Goal: Task Accomplishment & Management: Complete application form

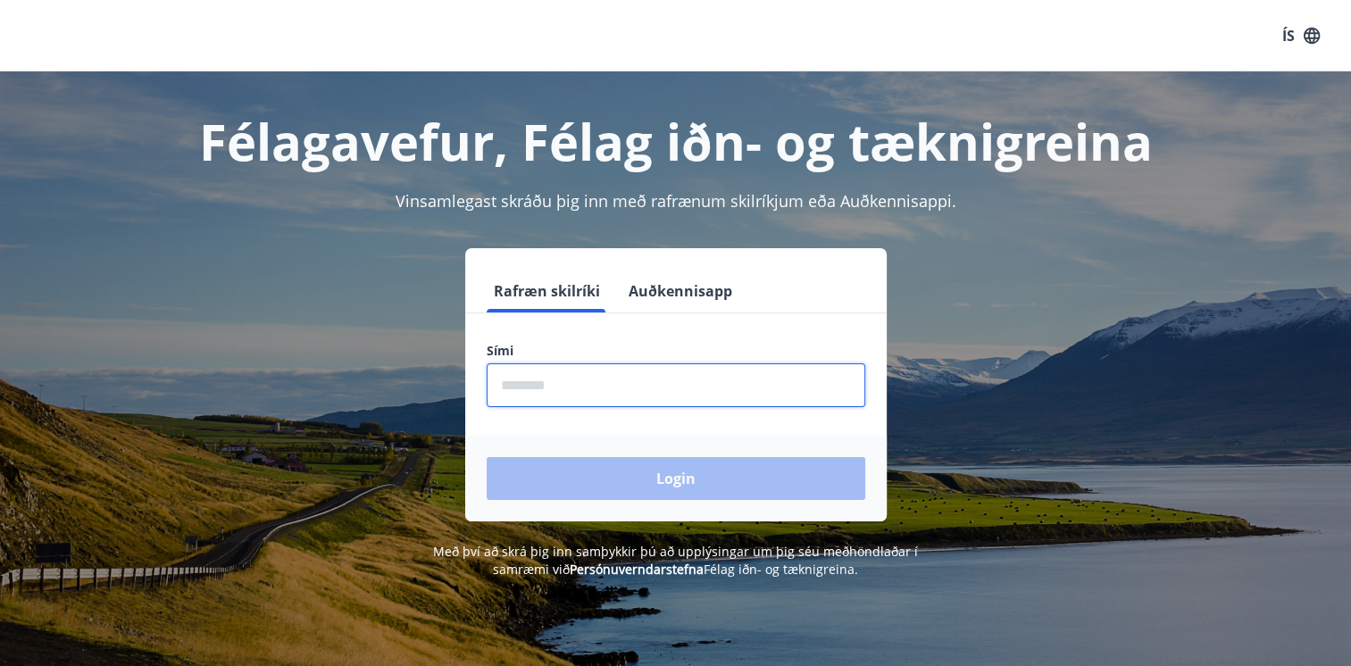
click at [562, 387] on input "phone" at bounding box center [676, 385] width 379 height 44
type input "********"
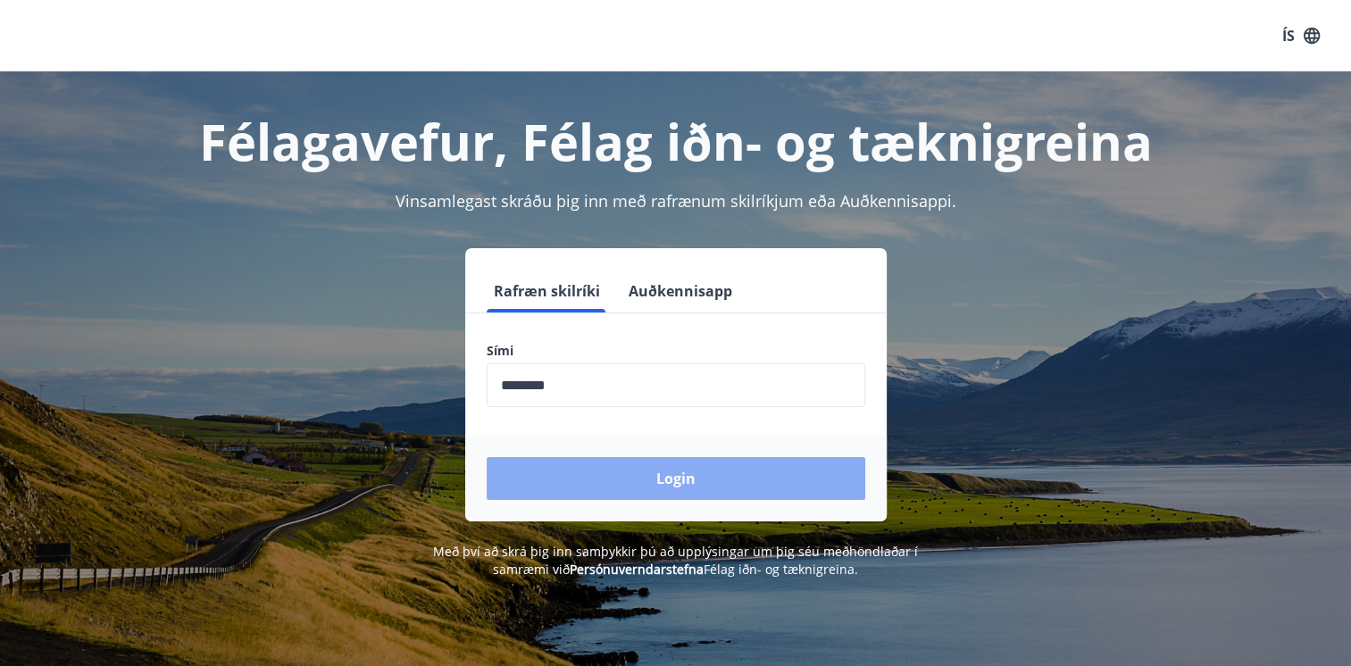
click at [686, 470] on button "Login" at bounding box center [676, 478] width 379 height 43
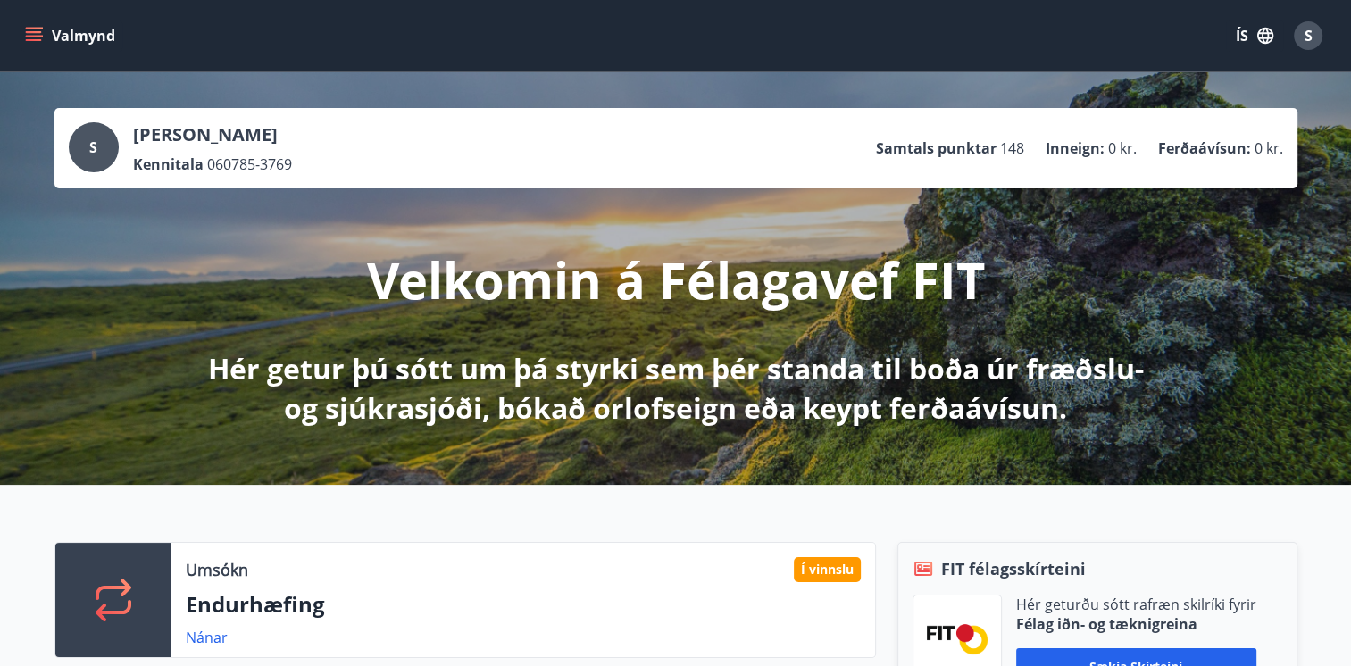
click at [37, 39] on icon "menu" at bounding box center [34, 40] width 16 height 2
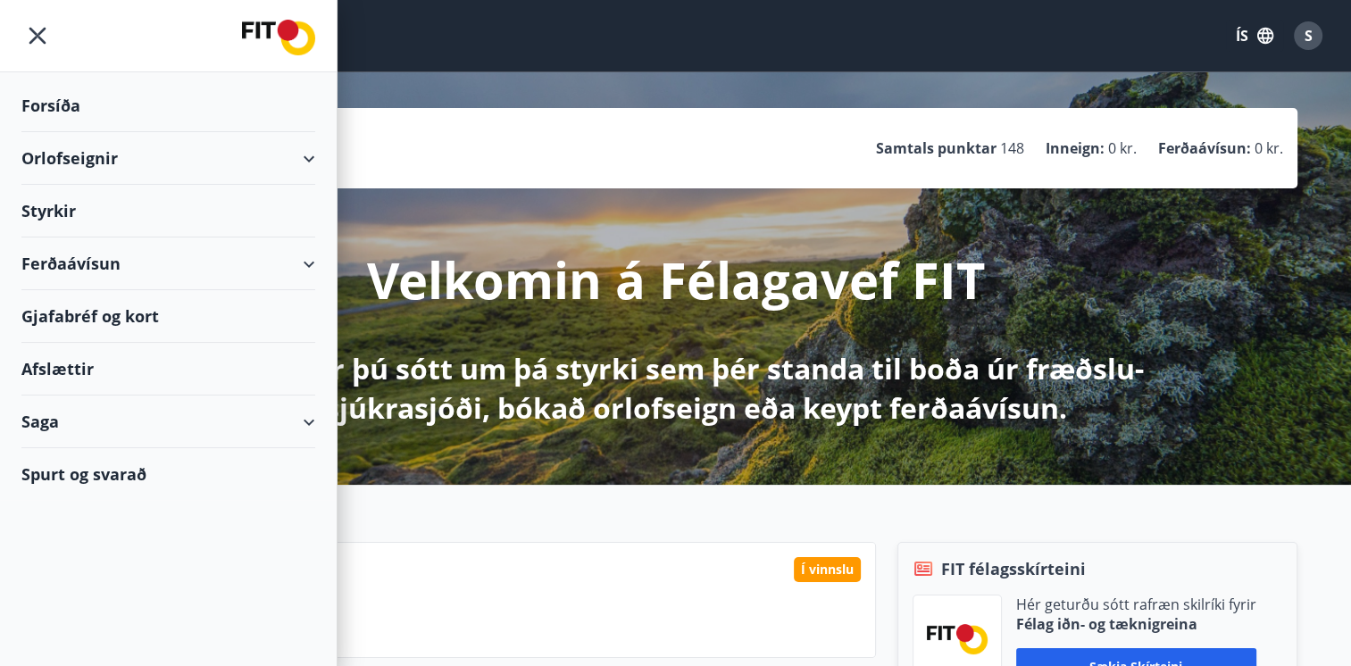
click at [59, 132] on div "Styrkir" at bounding box center [168, 105] width 294 height 53
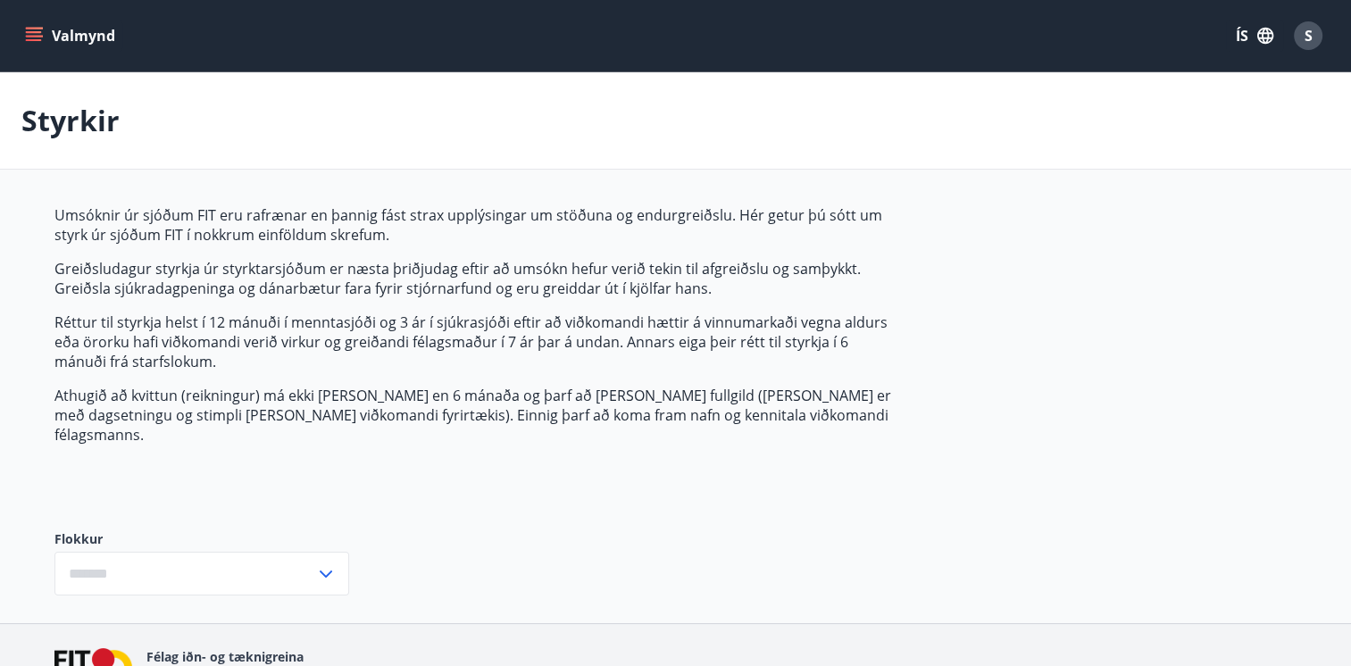
type input "***"
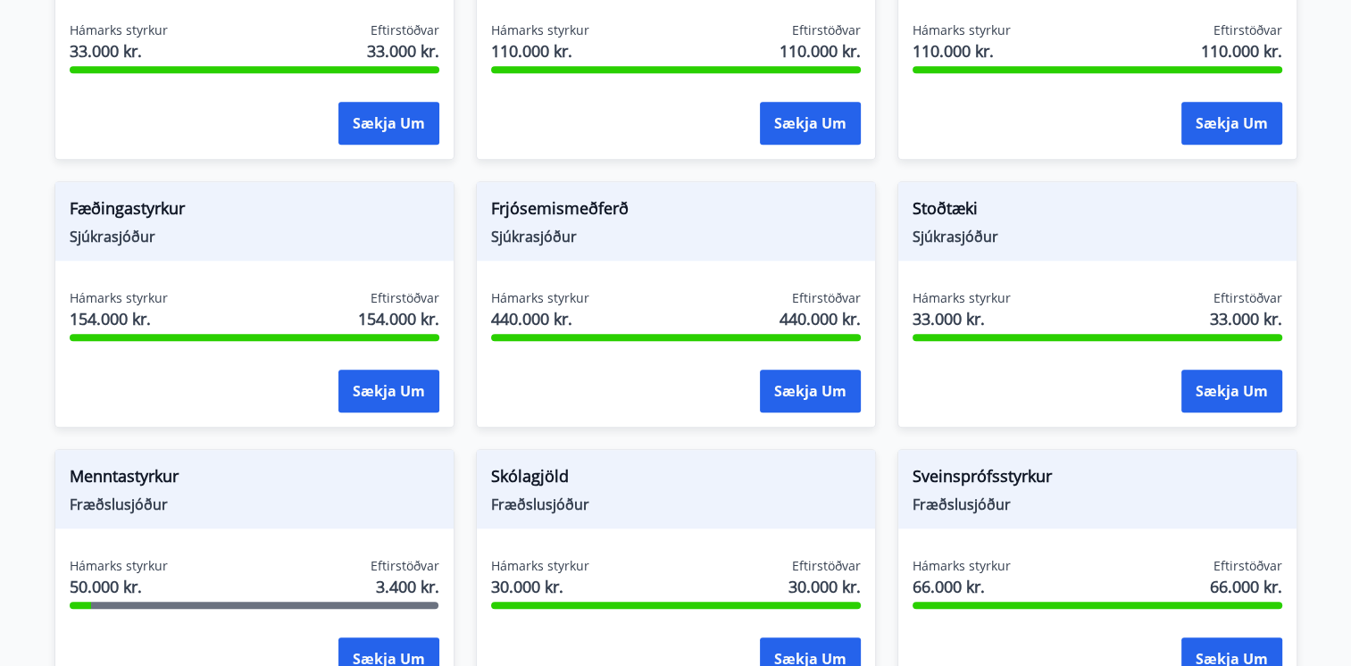
scroll to position [1335, 0]
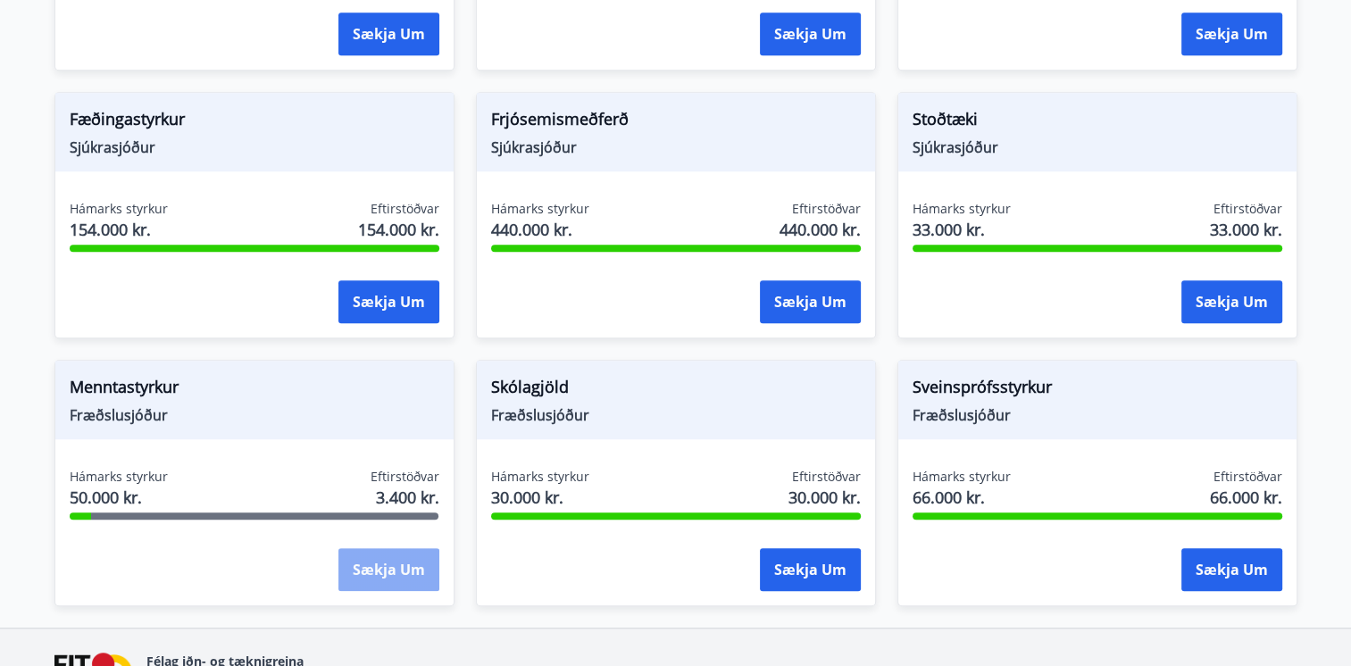
click at [365, 548] on button "Sækja um" at bounding box center [388, 569] width 101 height 43
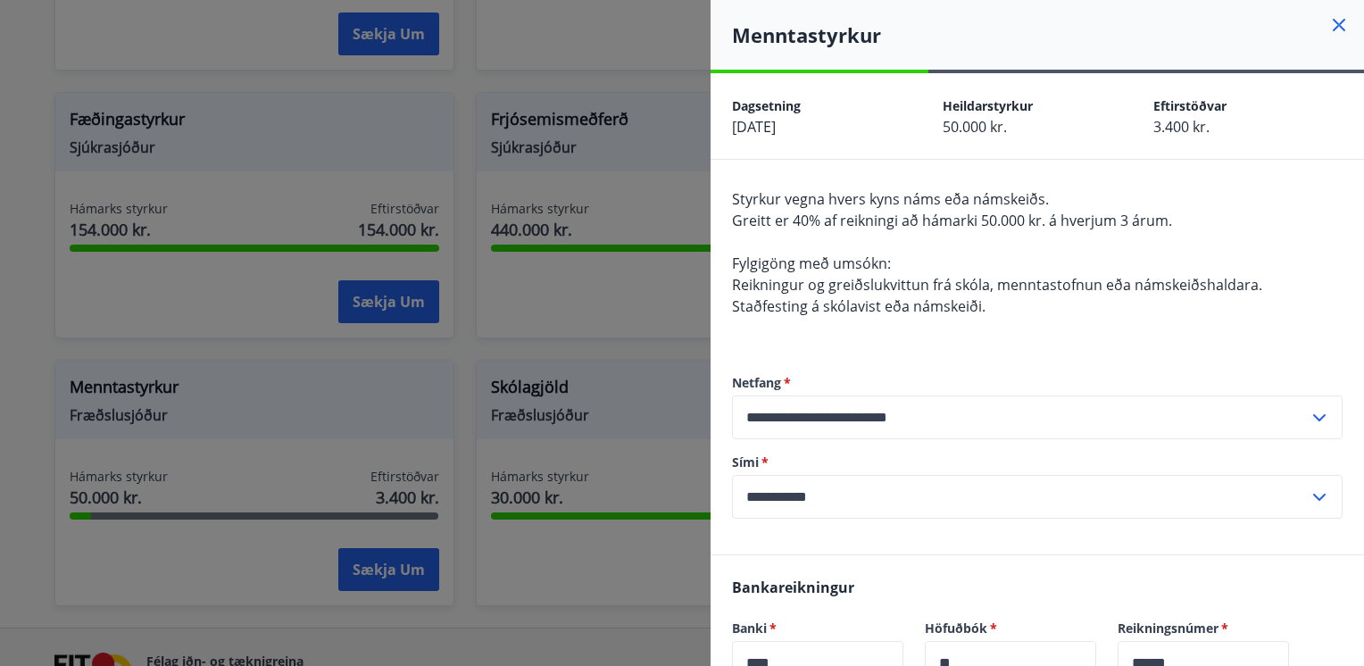
click at [687, 52] on div at bounding box center [682, 333] width 1364 height 666
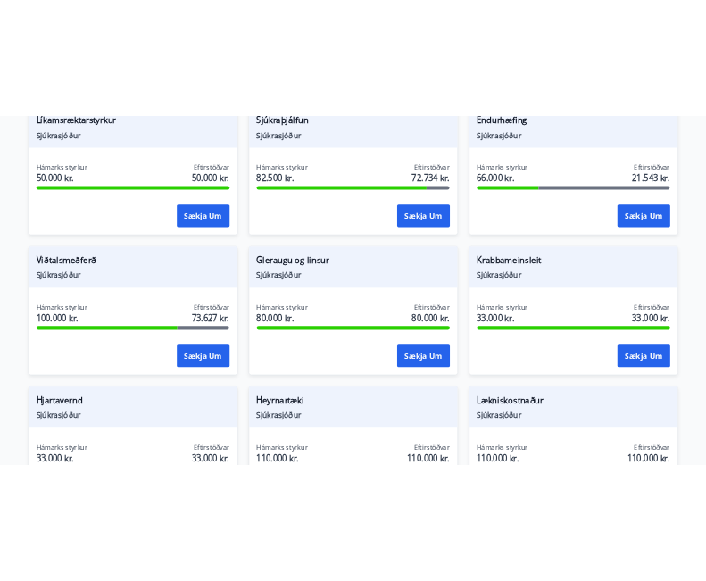
scroll to position [353, 0]
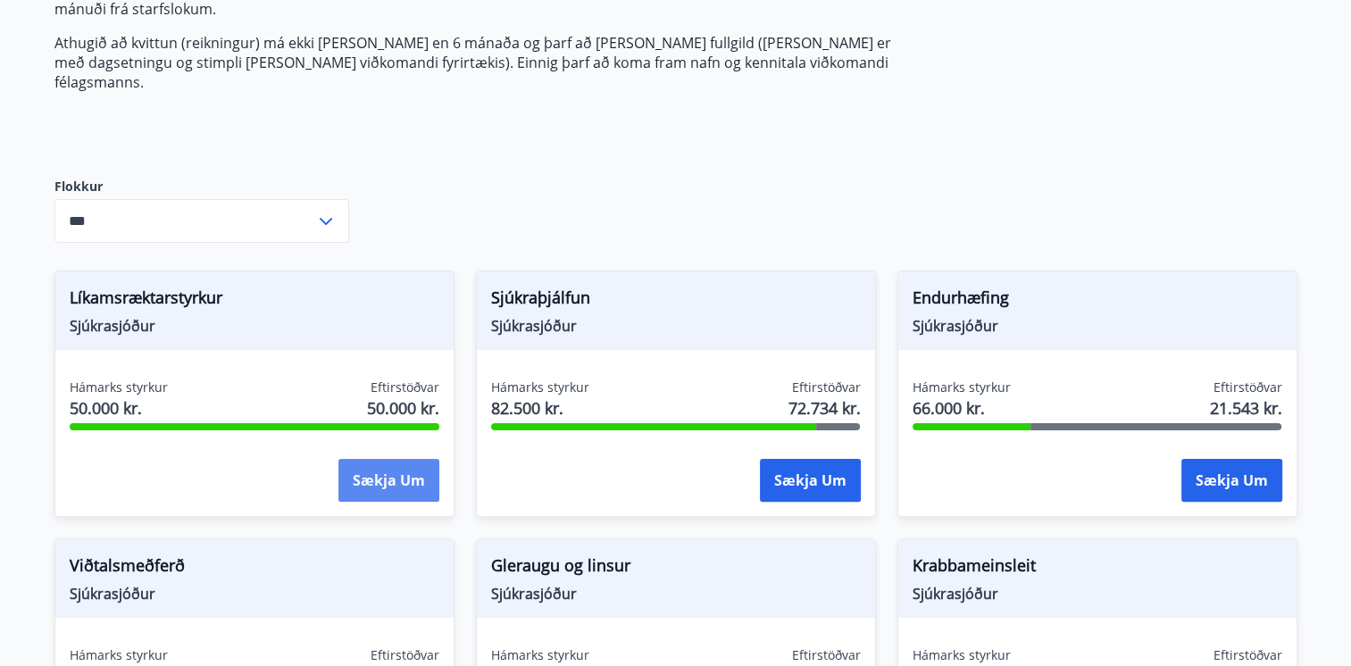
click at [406, 466] on button "Sækja um" at bounding box center [388, 480] width 101 height 43
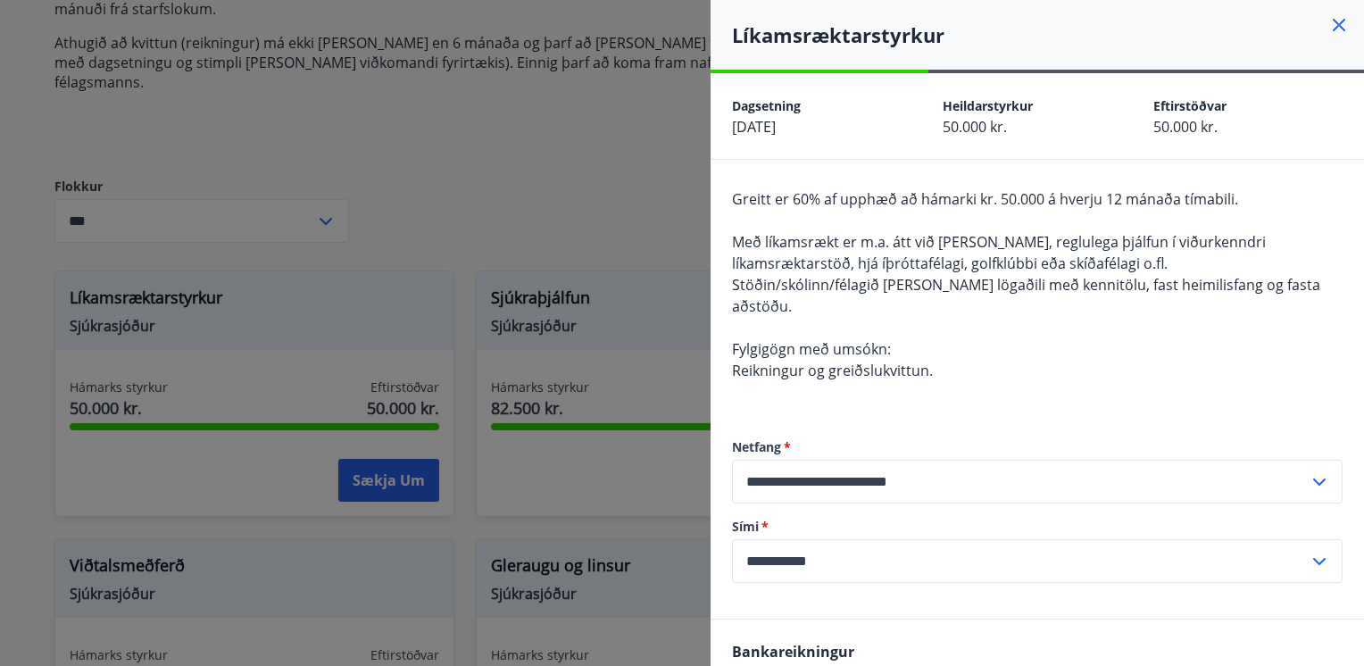
click at [553, 162] on div at bounding box center [682, 333] width 1364 height 666
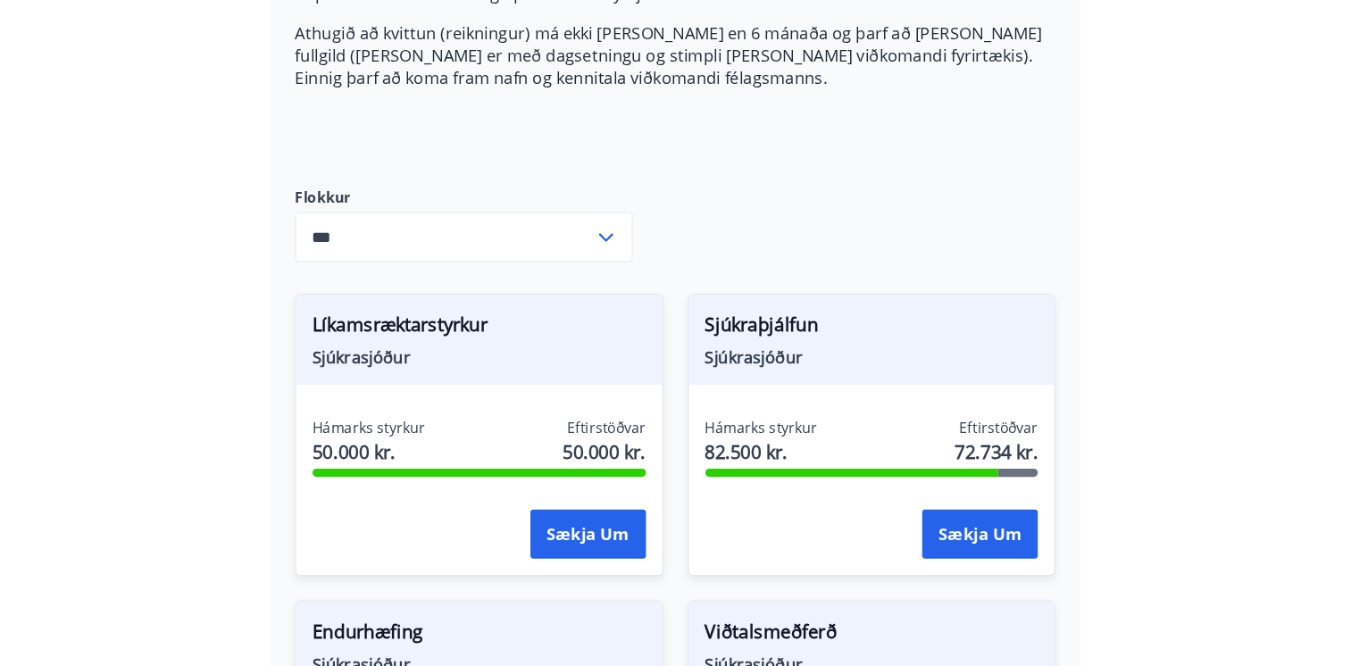
scroll to position [631, 0]
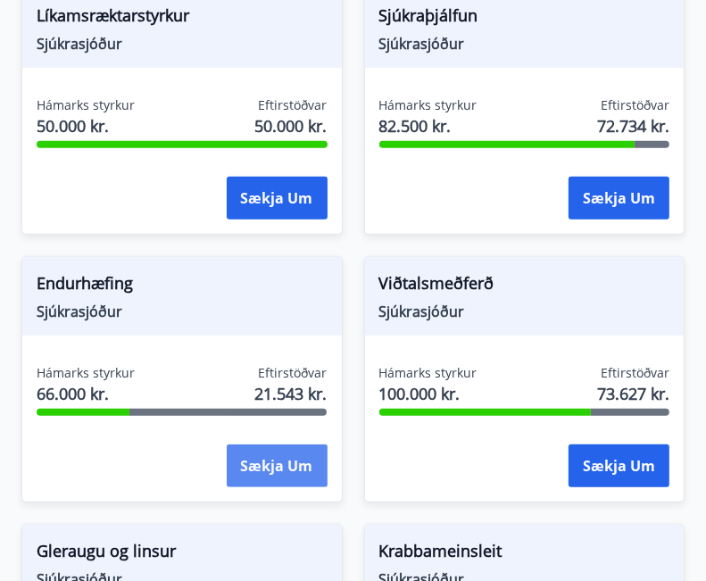
click at [275, 468] on button "Sækja um" at bounding box center [277, 466] width 101 height 43
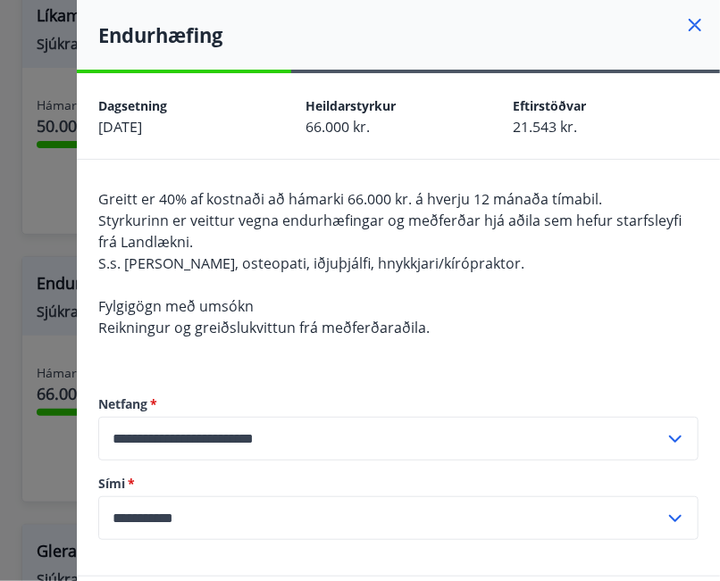
click at [688, 28] on icon at bounding box center [694, 25] width 12 height 12
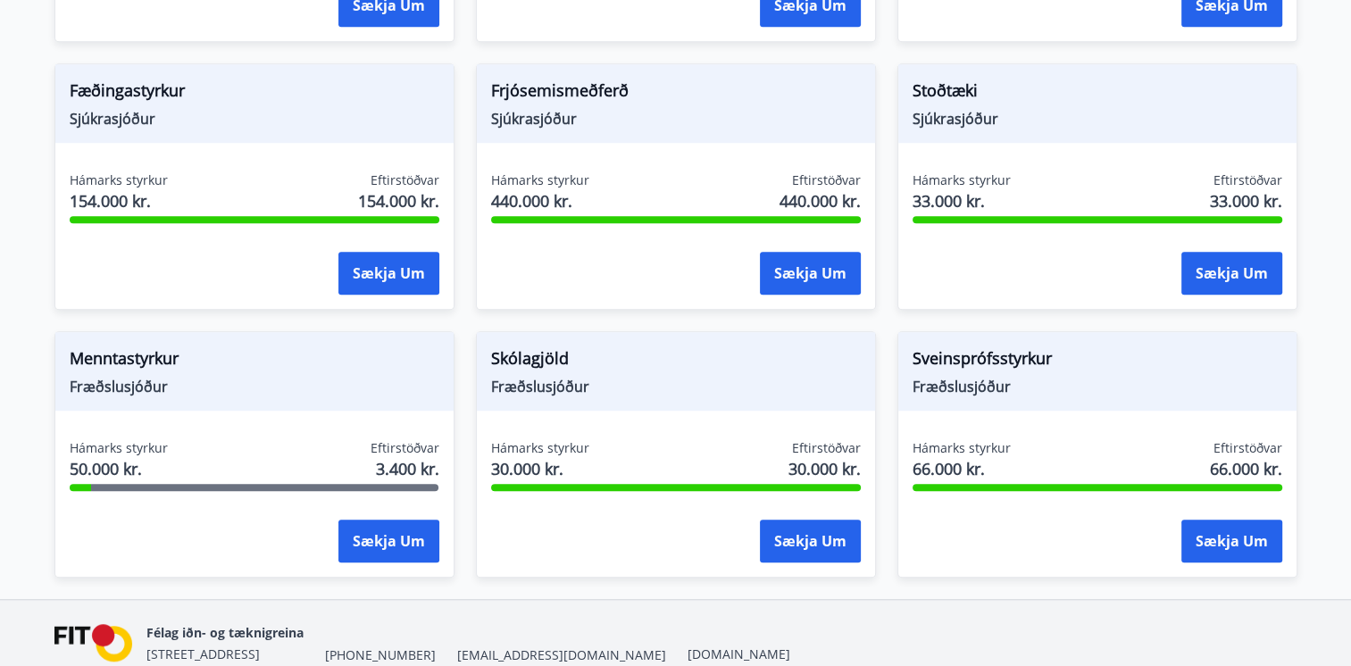
scroll to position [1424, 0]
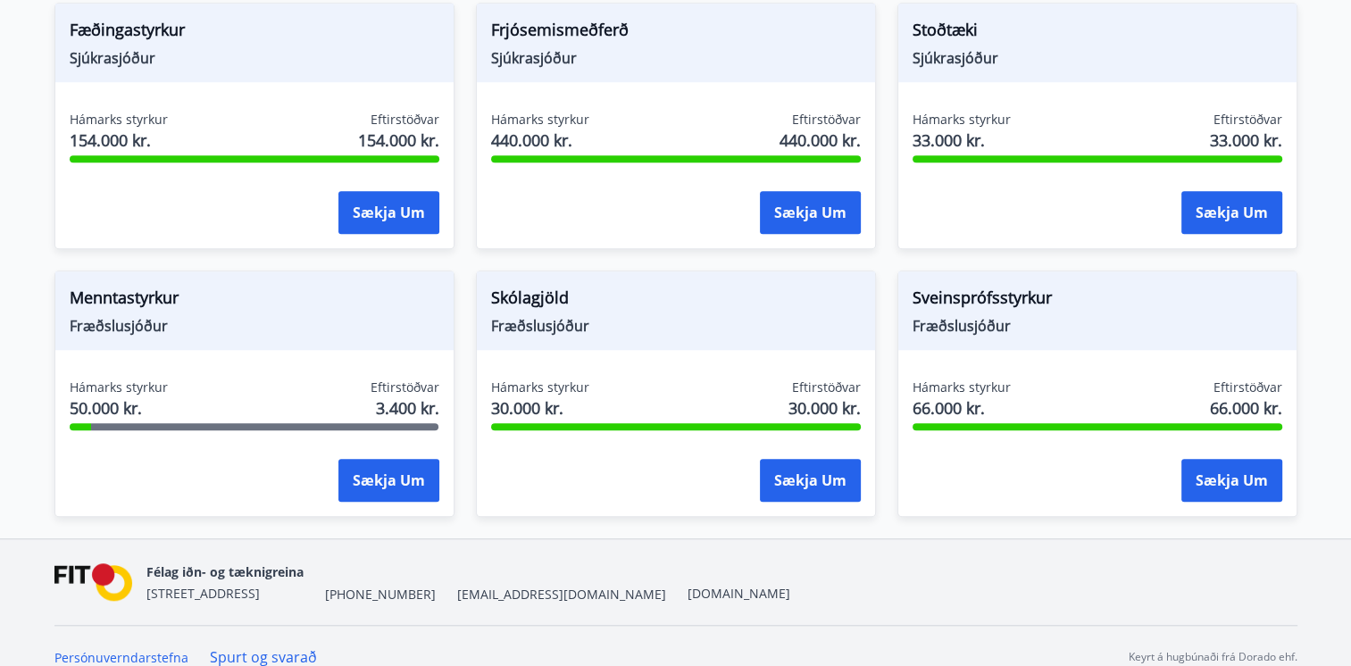
click at [1296, 270] on div "Sveinsprófsstyrkur Fræðslusjóður Hámarks styrkur 66.000 kr. Eftirstöðvar 66.000…" at bounding box center [1097, 393] width 400 height 246
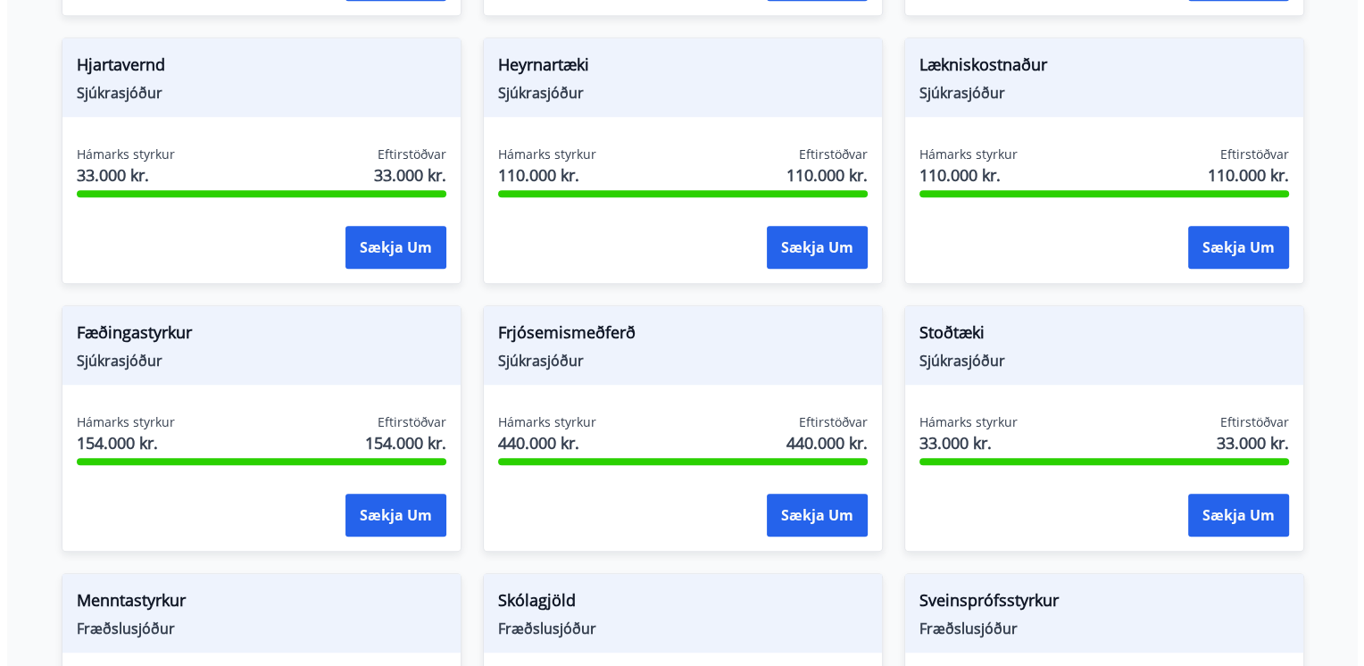
scroll to position [0, 0]
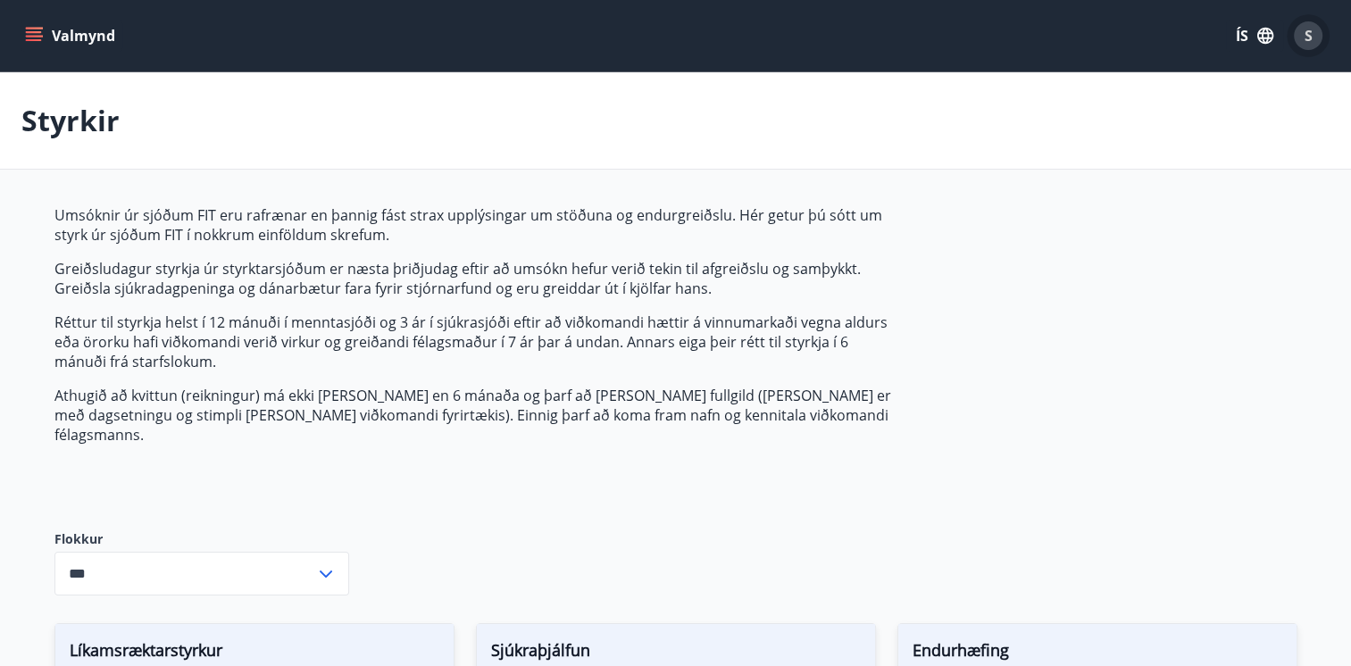
click at [1307, 39] on span "S" at bounding box center [1308, 36] width 8 height 20
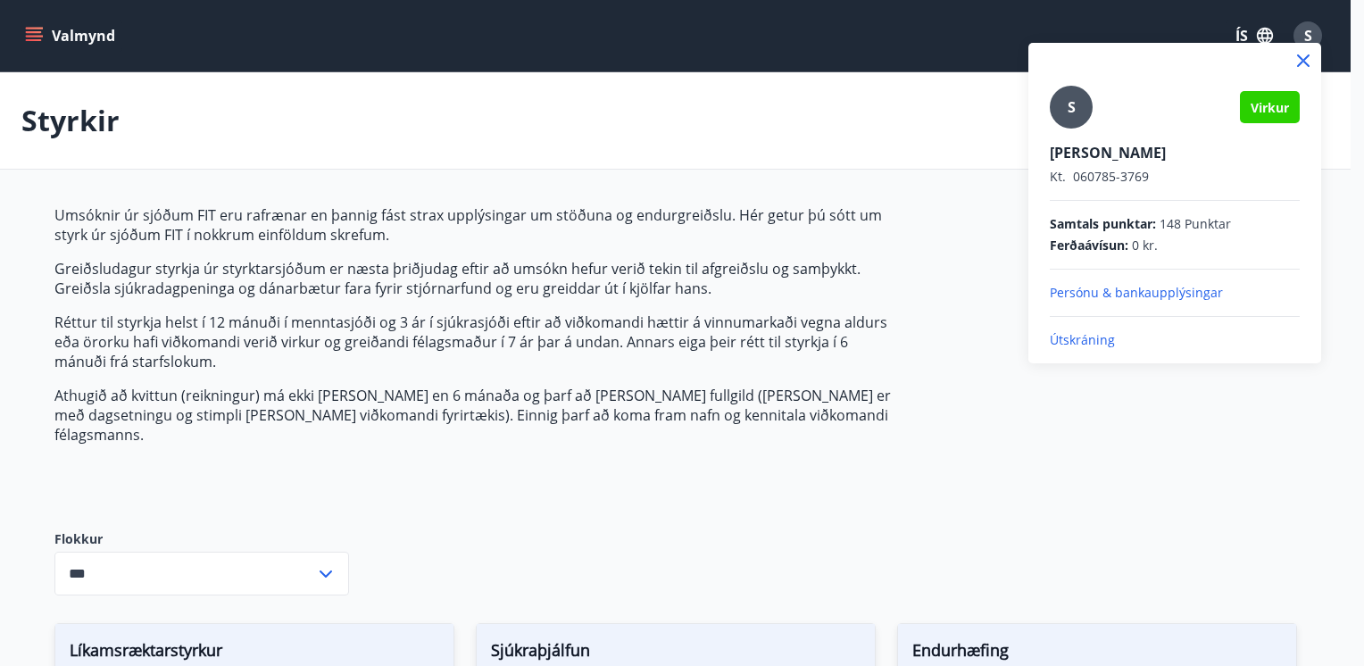
click at [1096, 331] on p "Útskráning" at bounding box center [1175, 340] width 250 height 18
click at [1080, 339] on p "Útskráning" at bounding box center [1175, 340] width 250 height 18
